Goal: Transaction & Acquisition: Subscribe to service/newsletter

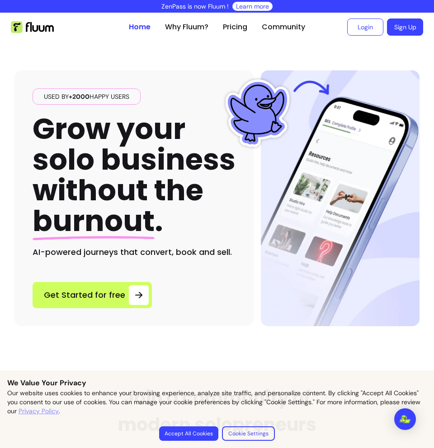
click at [301, 53] on div "Used by +2000 happy users Grow your solo business without the burnout . AI-powe…" at bounding box center [216, 184] width 405 height 285
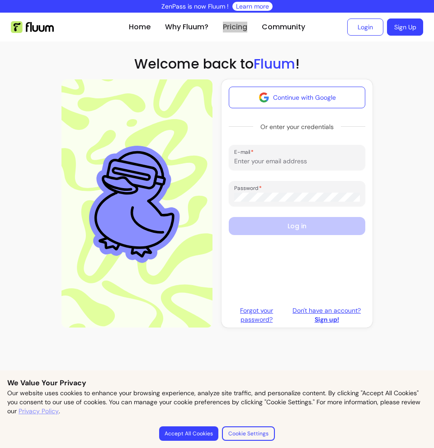
click at [238, 23] on link "Pricing" at bounding box center [235, 27] width 24 height 11
click at [238, 25] on link "Pricing" at bounding box center [235, 27] width 24 height 11
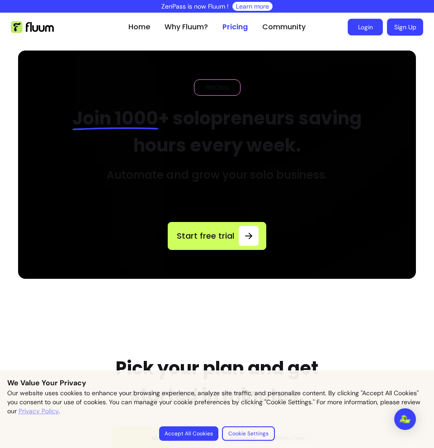
click at [354, 27] on link "Login" at bounding box center [364, 27] width 35 height 17
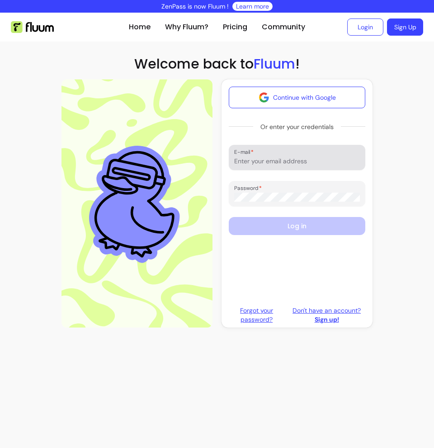
click at [275, 163] on input "E-mail" at bounding box center [297, 161] width 126 height 9
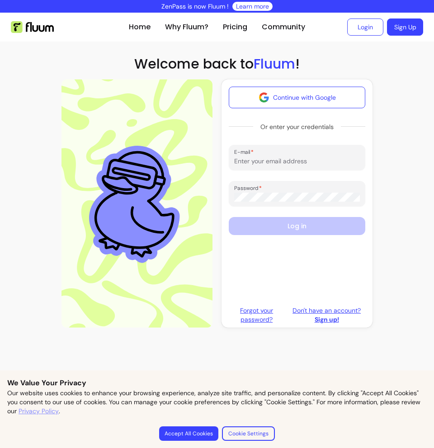
click at [384, 65] on h1 "Welcome back to Fluum !" at bounding box center [217, 64] width 434 height 16
click at [360, 28] on link "Login" at bounding box center [365, 27] width 36 height 17
click at [402, 33] on link "Sign Up" at bounding box center [405, 27] width 36 height 17
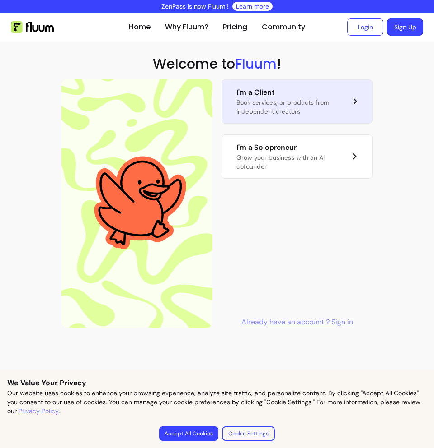
click at [342, 97] on link "I'm a Client Book services, or products from independent creators" at bounding box center [296, 101] width 151 height 44
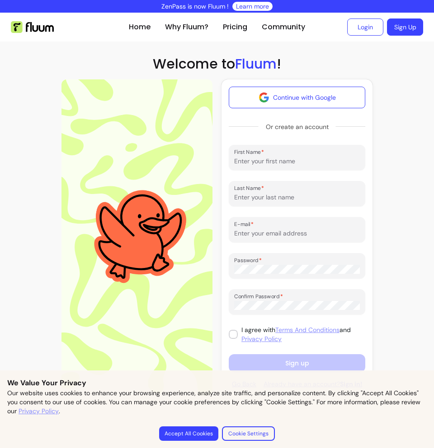
click at [206, 431] on button "Accept All Cookies" at bounding box center [188, 434] width 59 height 14
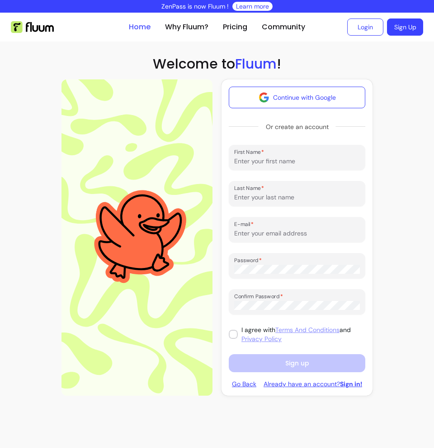
click at [138, 27] on link "Home" at bounding box center [140, 27] width 22 height 11
click at [142, 27] on link "Home" at bounding box center [140, 27] width 22 height 11
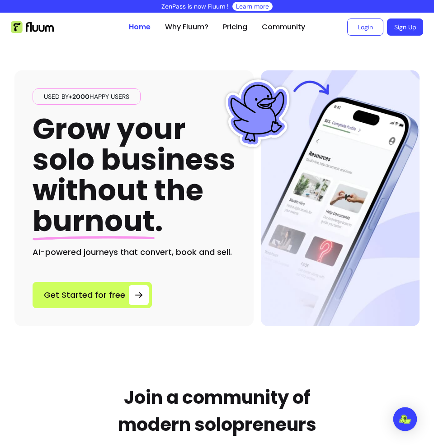
click at [405, 420] on img "Open Intercom Messenger" at bounding box center [405, 419] width 12 height 9
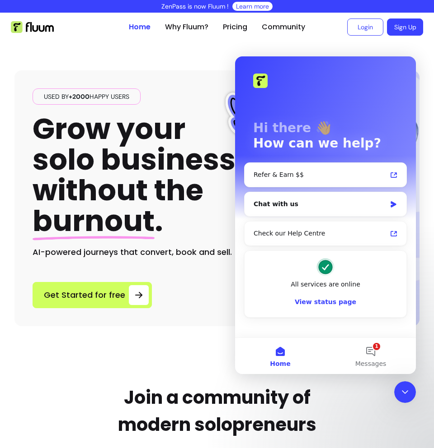
click at [171, 246] on h2 "AI-powered journeys that convert, book and sell." at bounding box center [134, 252] width 203 height 13
click at [407, 397] on icon "Close Intercom Messenger" at bounding box center [404, 392] width 11 height 11
